Goal: Communication & Community: Answer question/provide support

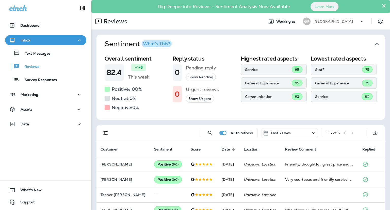
click at [160, 41] on div "What's This?" at bounding box center [156, 43] width 27 height 5
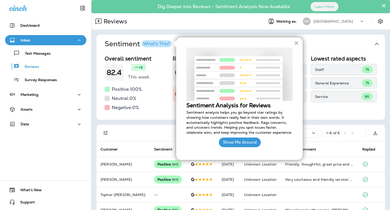
click at [297, 44] on button "×" at bounding box center [296, 43] width 5 height 8
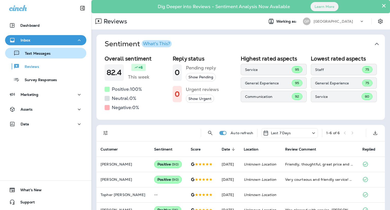
click at [37, 54] on p "Text Messages" at bounding box center [35, 53] width 31 height 5
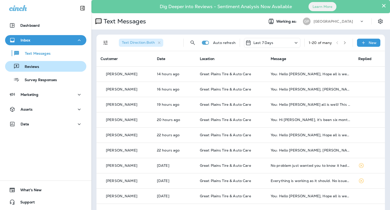
click at [33, 65] on p "Reviews" at bounding box center [30, 66] width 20 height 5
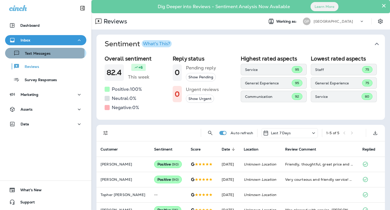
click at [36, 53] on p "Text Messages" at bounding box center [35, 53] width 31 height 5
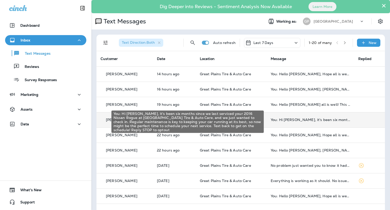
click at [290, 120] on div "You: Hi [PERSON_NAME], it's been six months since we last serviced your 2016 Ni…" at bounding box center [309, 119] width 79 height 4
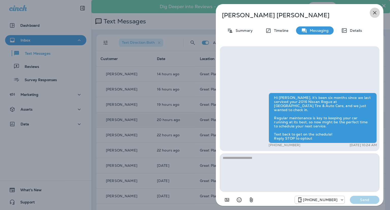
click at [376, 13] on icon "button" at bounding box center [374, 13] width 6 height 6
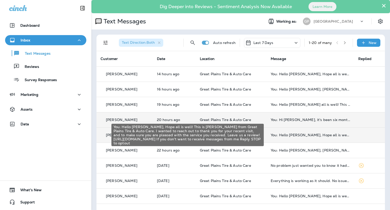
click at [297, 134] on div "You: Hello [PERSON_NAME], Hope all is well! This is [PERSON_NAME] from Great Pl…" at bounding box center [309, 135] width 79 height 4
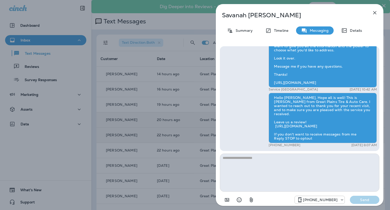
click at [375, 13] on icon "button" at bounding box center [374, 13] width 6 height 6
